Goal: Task Accomplishment & Management: Manage account settings

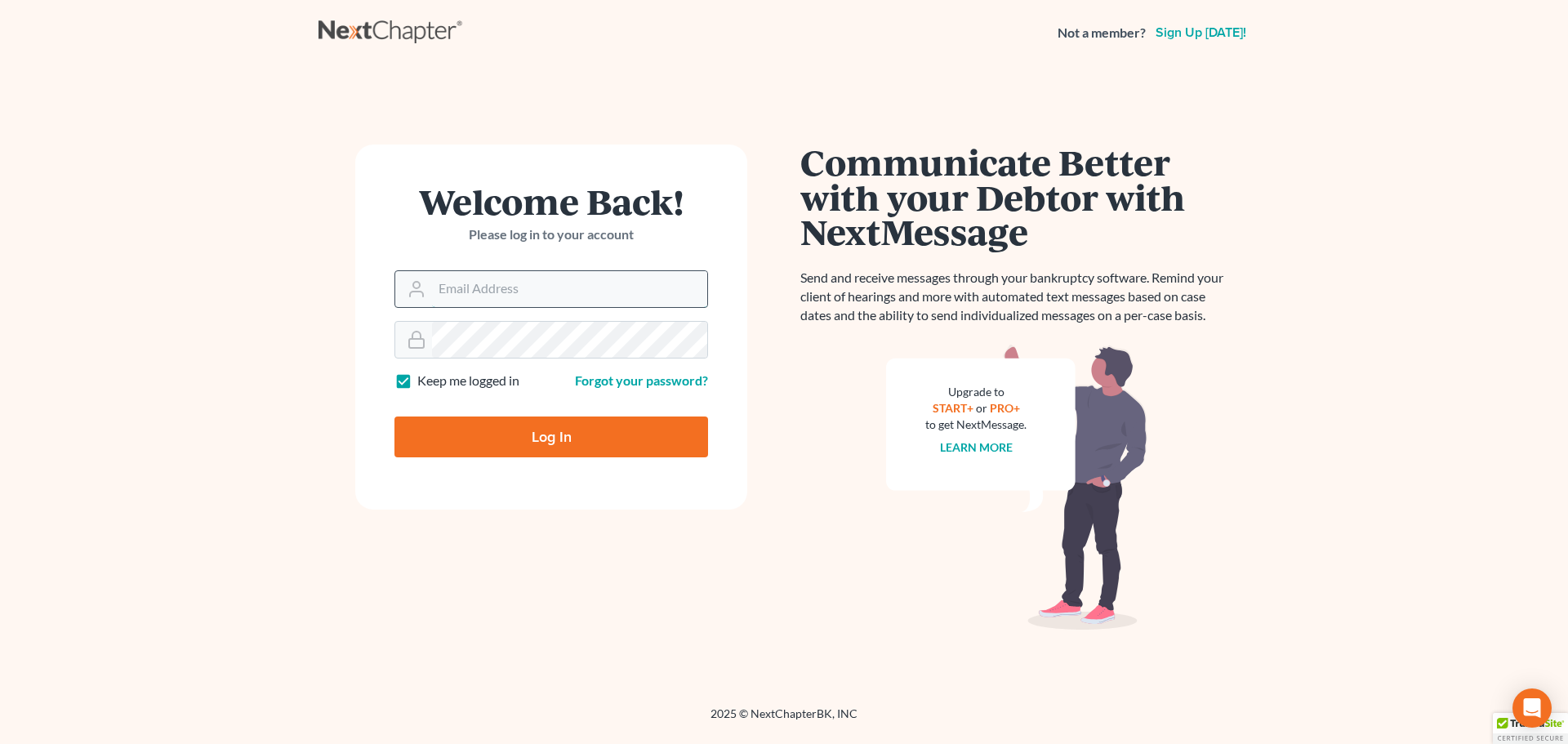
click at [500, 283] on input "Email Address" at bounding box center [570, 289] width 275 height 36
type input "mlein@leinlawoffices.com"
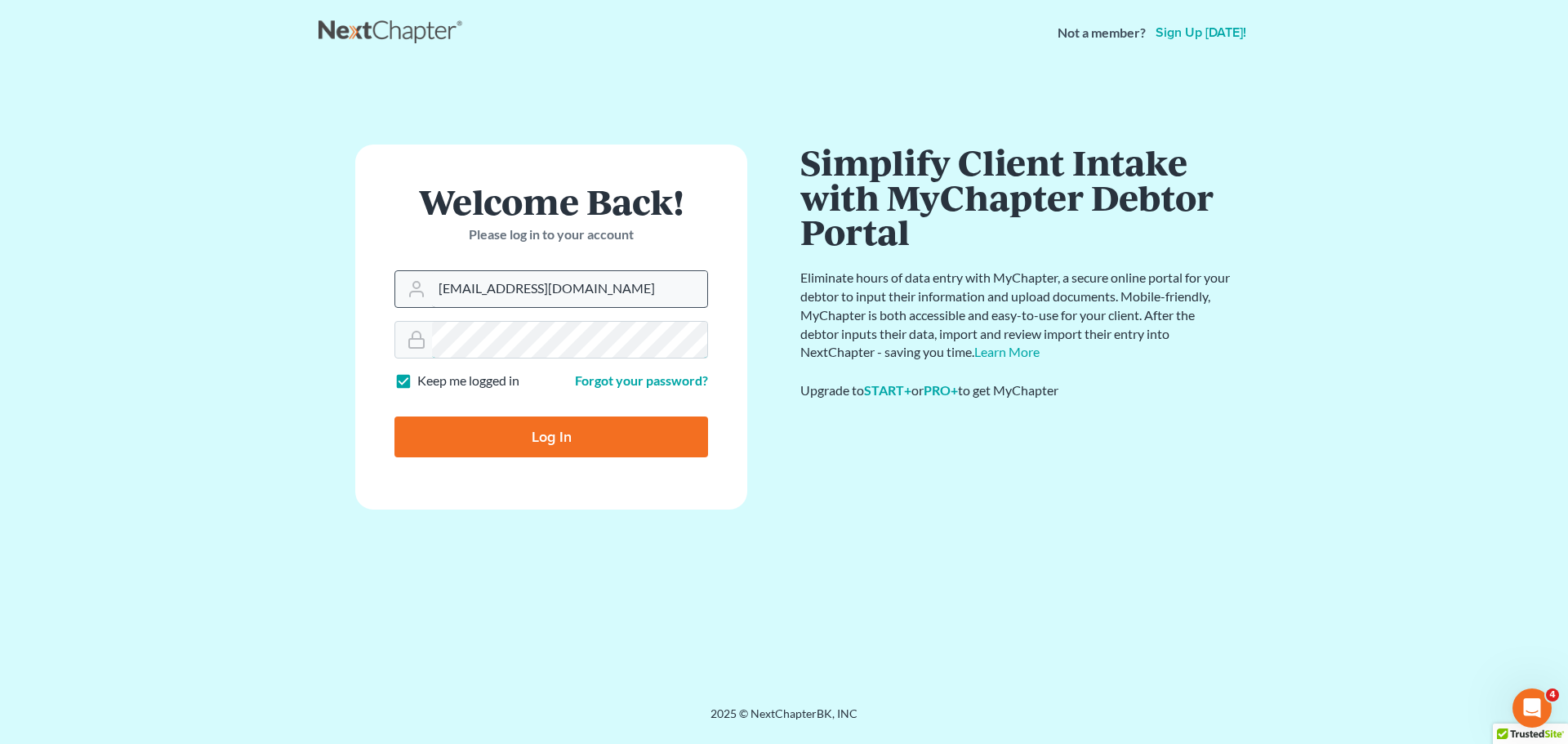
click at [395, 417] on input "Log In" at bounding box center [552, 437] width 313 height 41
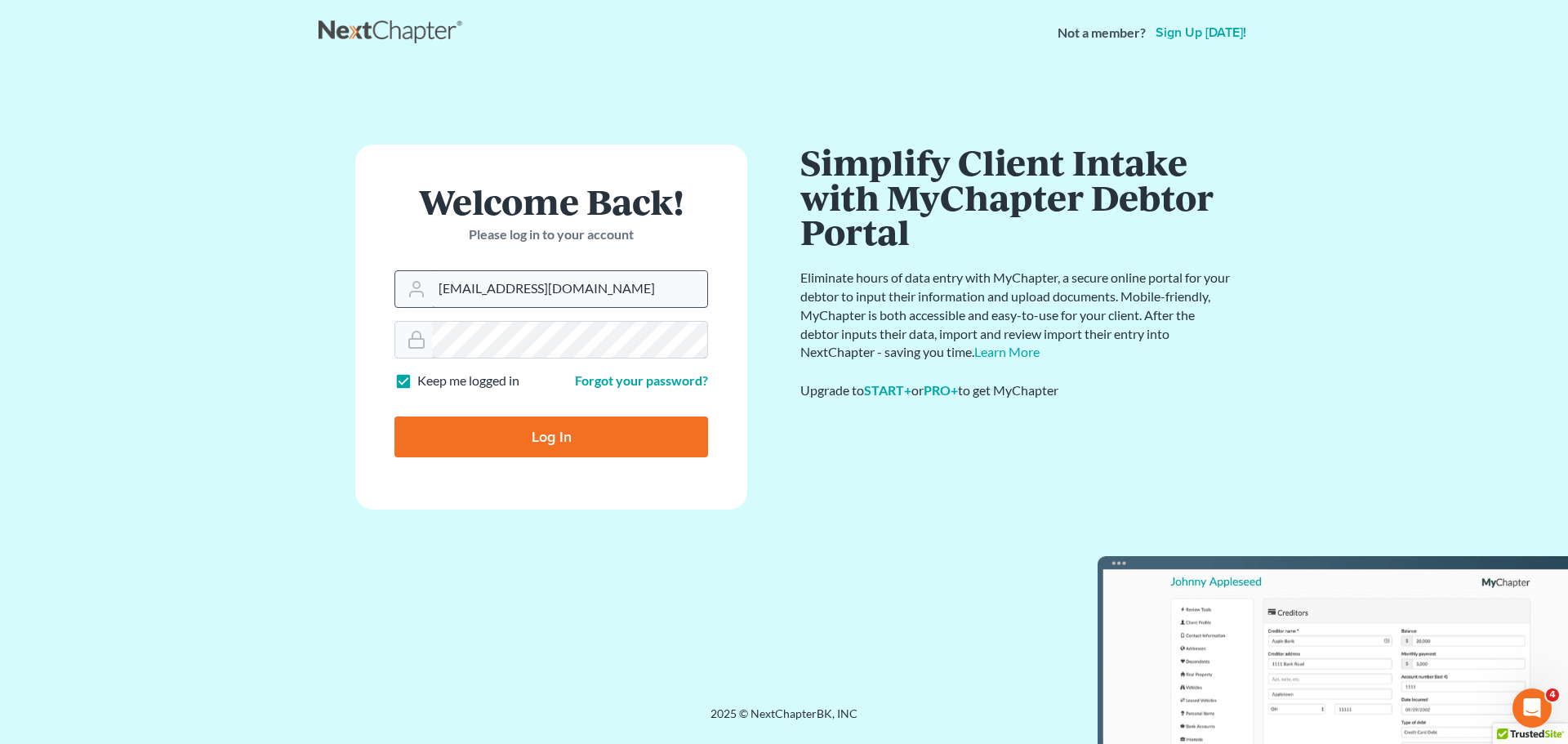
type input "Thinking..."
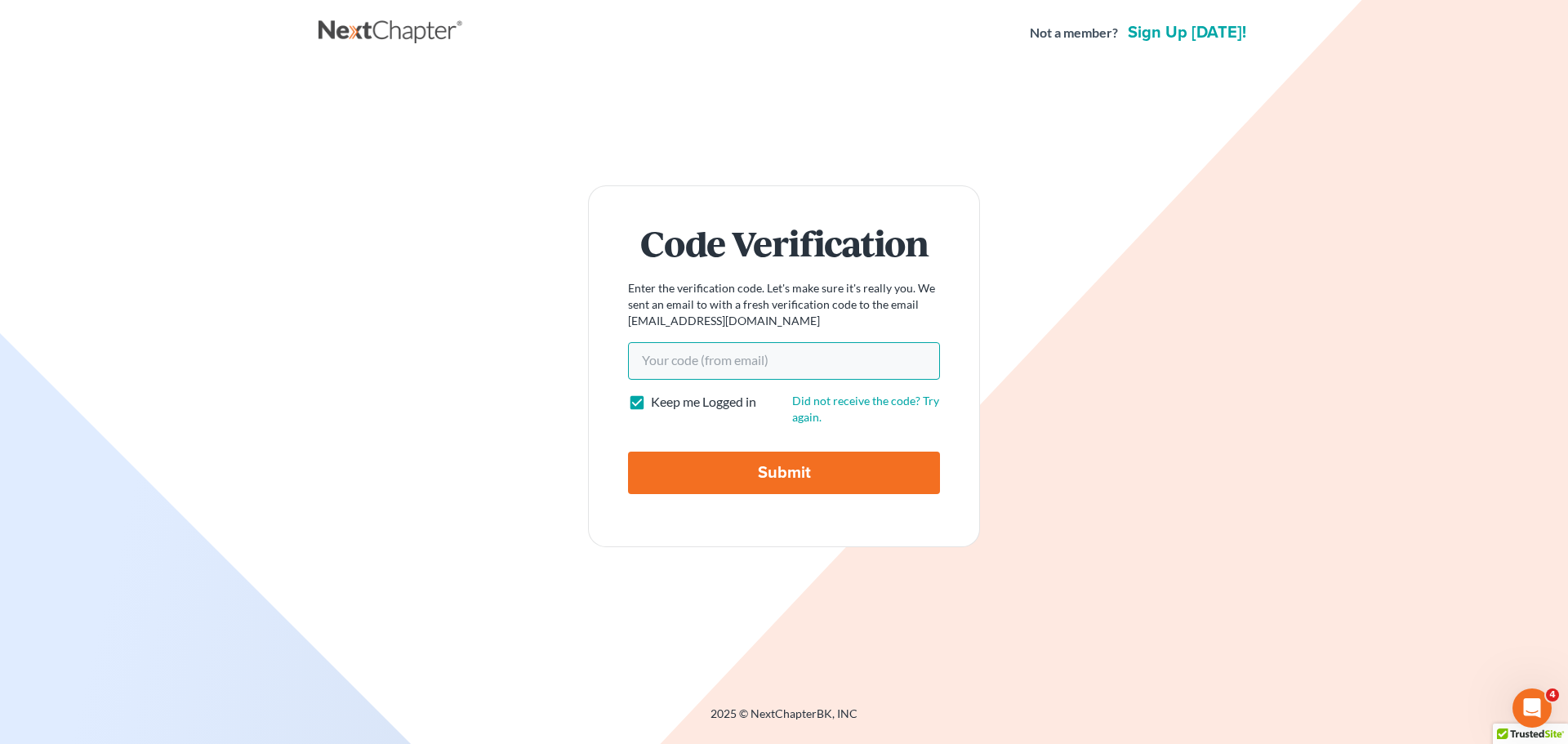
click at [724, 357] on input "Your code(from email)" at bounding box center [784, 360] width 312 height 37
paste input "1987a7"
type input "1987a7"
click at [629, 452] on input "Submit" at bounding box center [784, 473] width 312 height 42
type input "Thinking..."
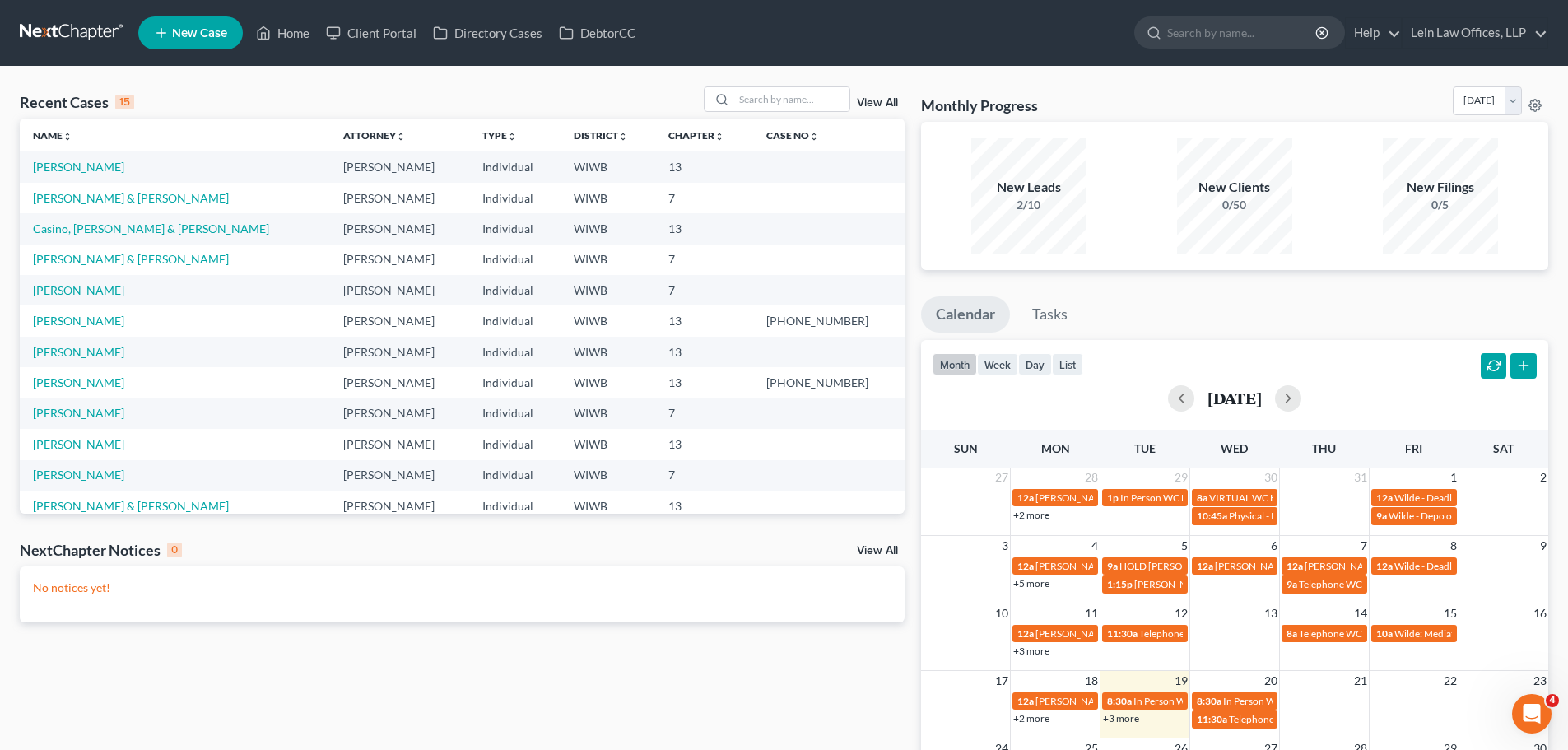
click at [876, 101] on link "View All" at bounding box center [877, 102] width 41 height 11
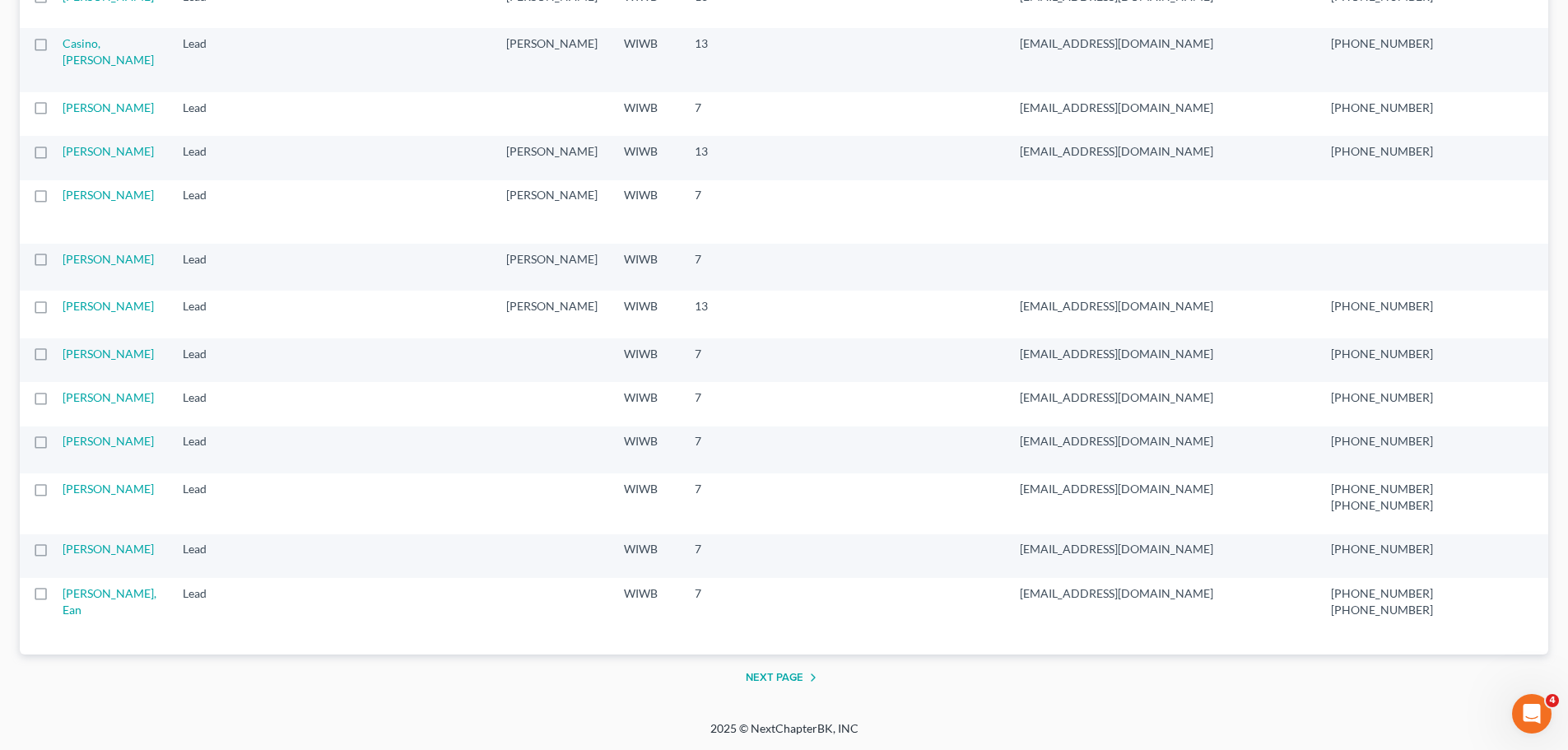
scroll to position [3256, 0]
drag, startPoint x: 744, startPoint y: 543, endPoint x: 732, endPoint y: 252, distance: 291.2
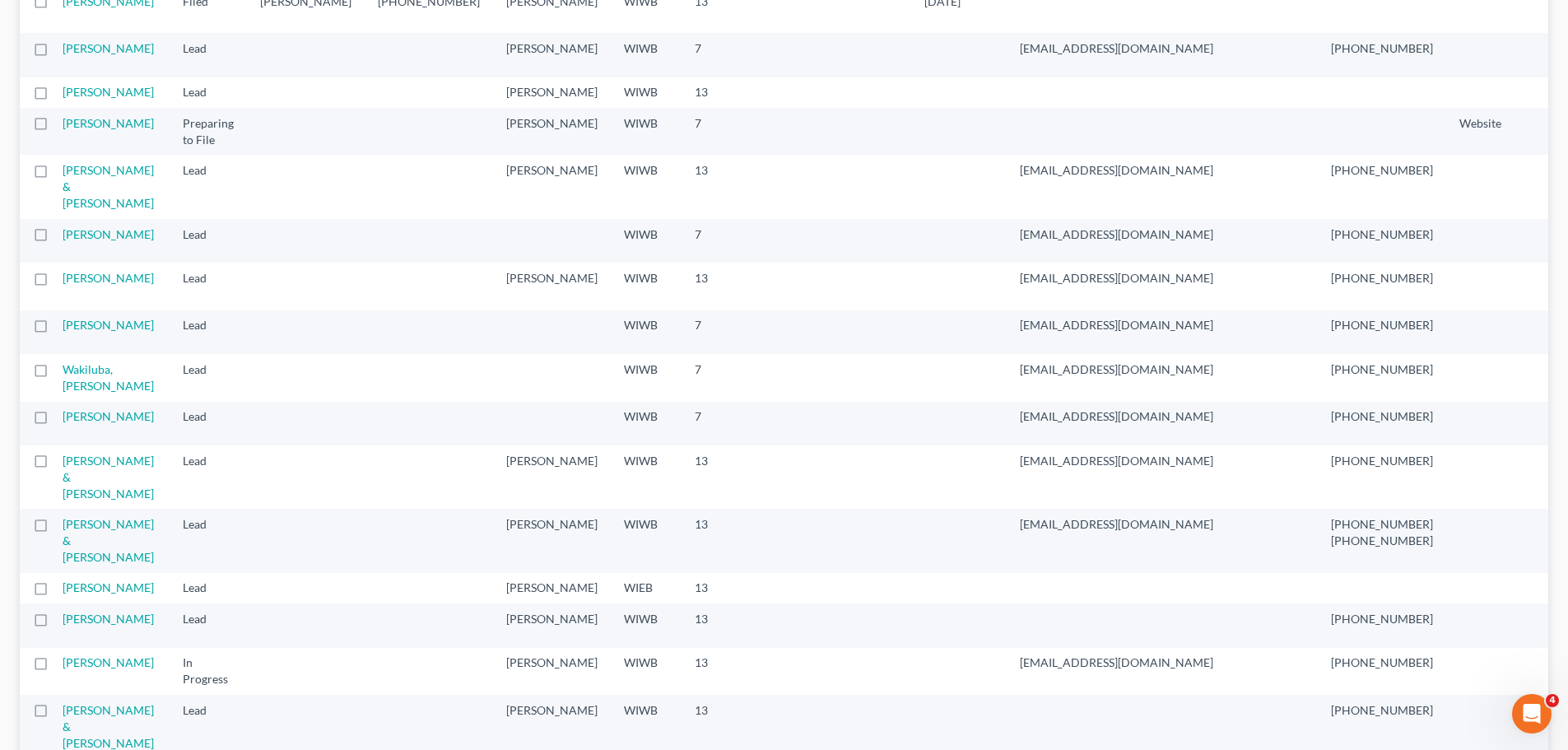
scroll to position [0, 0]
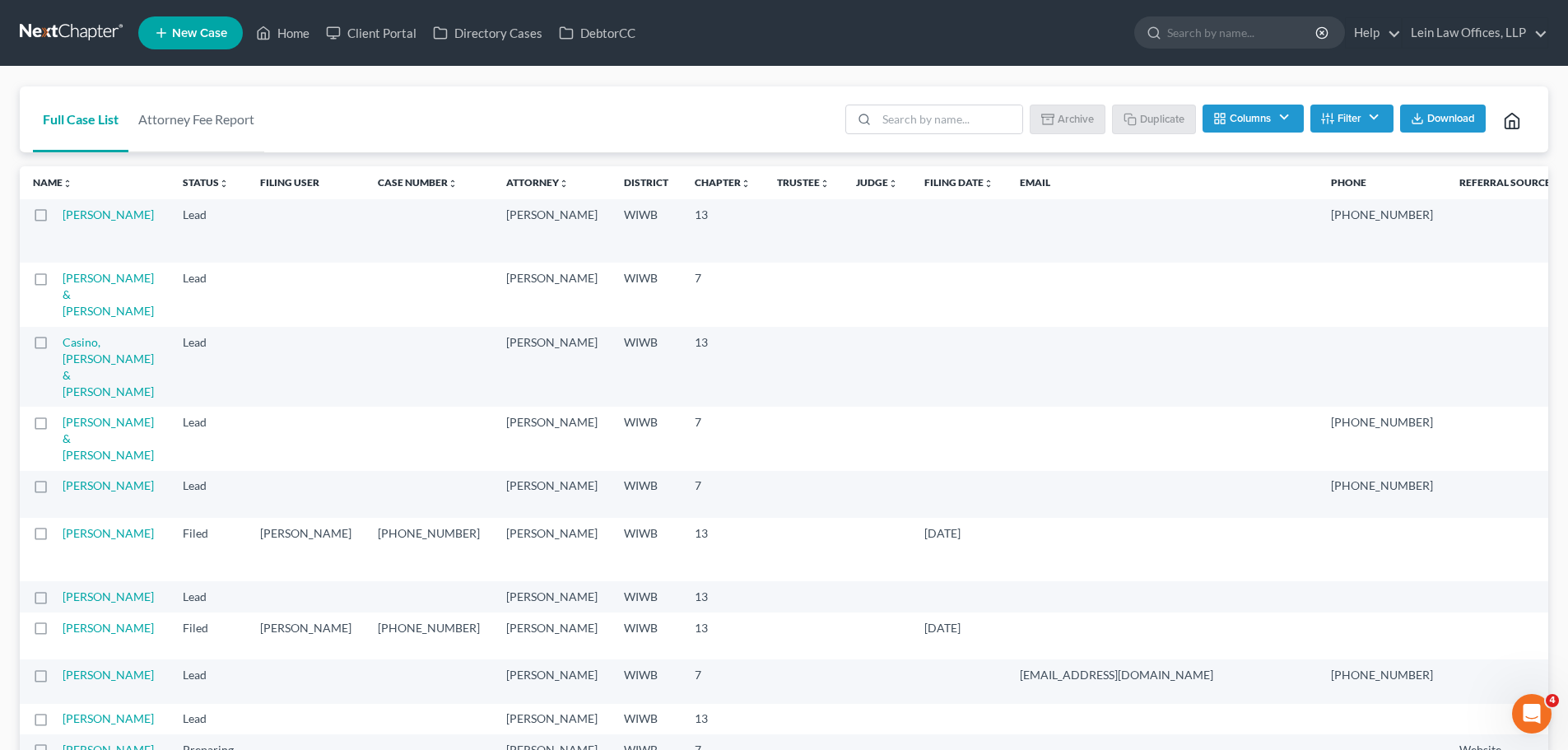
drag, startPoint x: 1565, startPoint y: 368, endPoint x: 1535, endPoint y: 44, distance: 325.4
click at [1434, 120] on span "Download" at bounding box center [1451, 118] width 48 height 13
